Goal: Task Accomplishment & Management: Complete application form

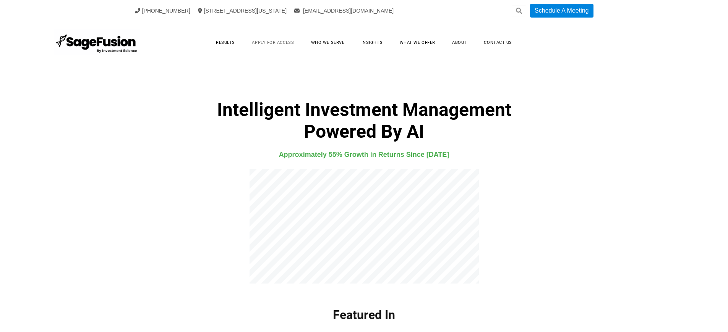
click at [272, 42] on link "Apply for Access" at bounding box center [272, 43] width 57 height 12
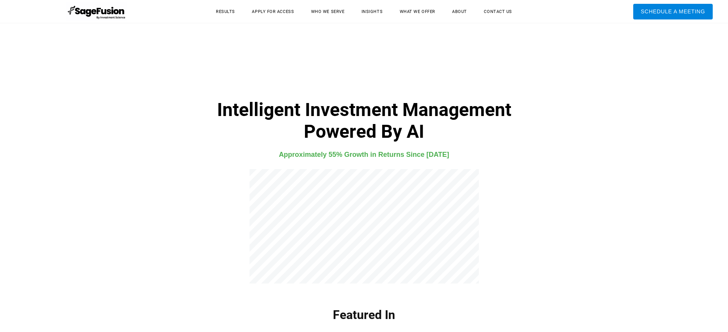
scroll to position [2019, 0]
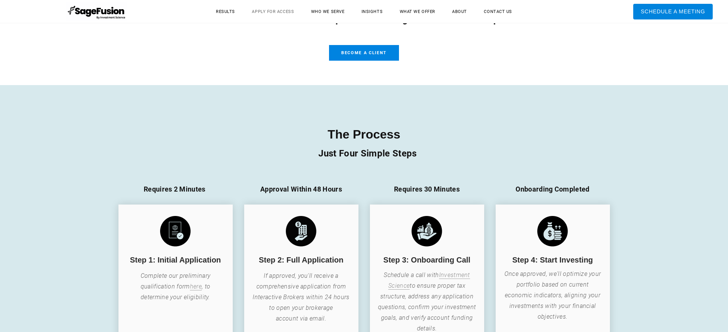
click at [272, 11] on link "Apply for Access" at bounding box center [272, 12] width 57 height 12
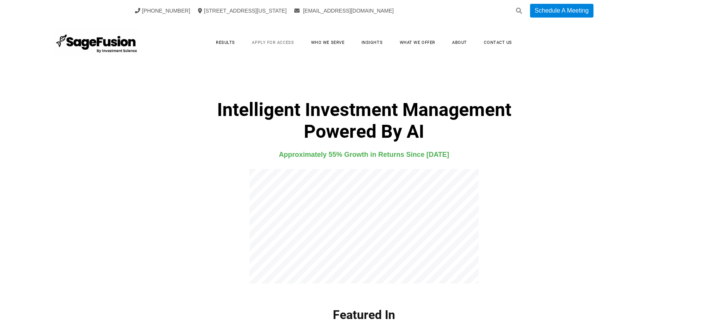
click at [272, 42] on link "Apply for Access" at bounding box center [272, 43] width 57 height 12
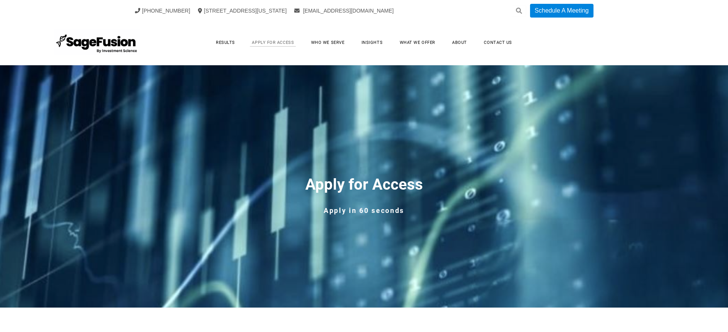
click at [272, 42] on link "Apply for Access" at bounding box center [272, 43] width 57 height 12
